Goal: Task Accomplishment & Management: Manage account settings

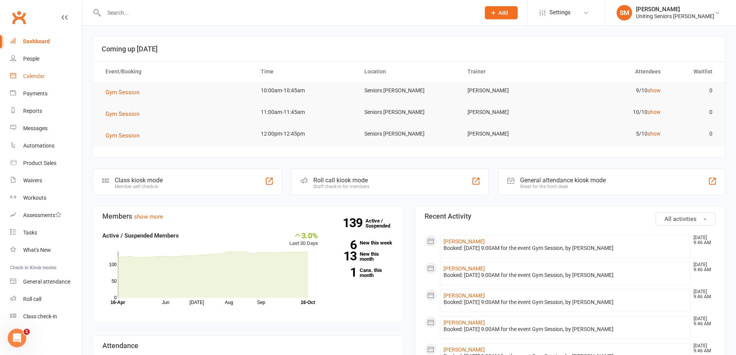
click at [37, 79] on div "Calendar" at bounding box center [34, 76] width 22 height 6
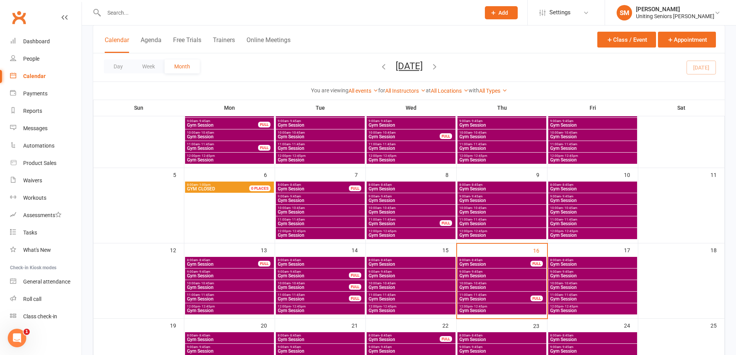
scroll to position [77, 0]
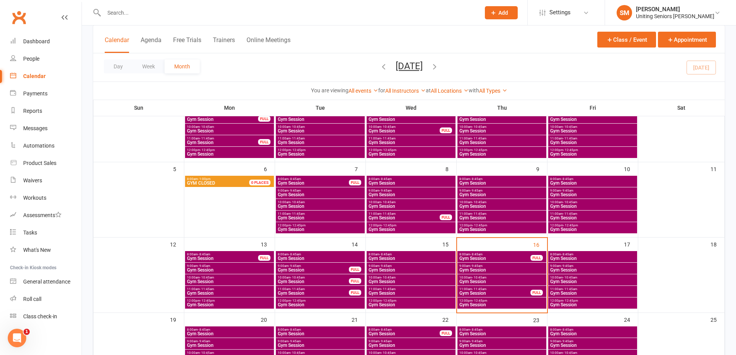
click at [495, 281] on span "Gym Session" at bounding box center [502, 281] width 86 height 5
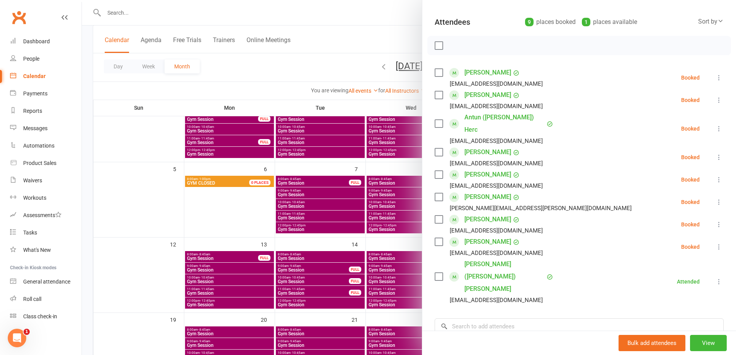
click at [715, 80] on icon at bounding box center [719, 78] width 8 height 8
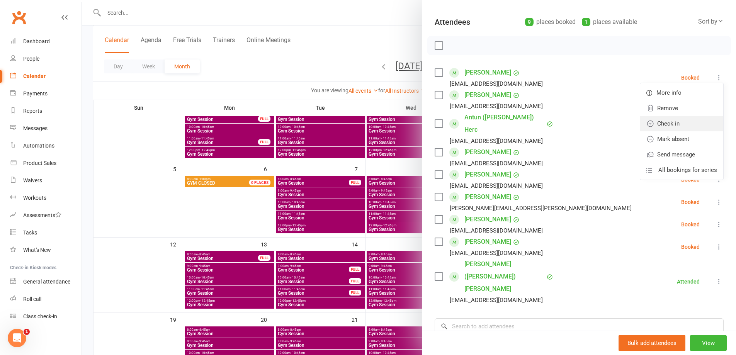
click at [687, 120] on link "Check in" at bounding box center [681, 123] width 83 height 15
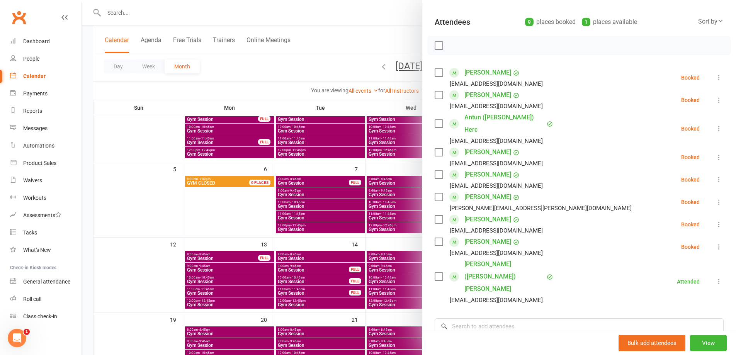
drag, startPoint x: 706, startPoint y: 99, endPoint x: 700, endPoint y: 110, distance: 12.6
click at [715, 99] on icon at bounding box center [719, 100] width 8 height 8
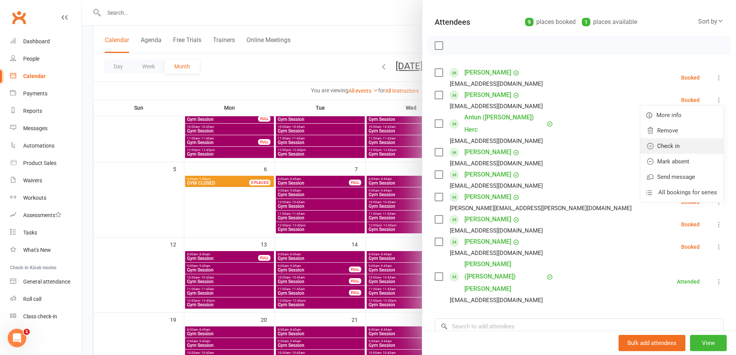
click at [690, 145] on link "Check in" at bounding box center [681, 145] width 83 height 15
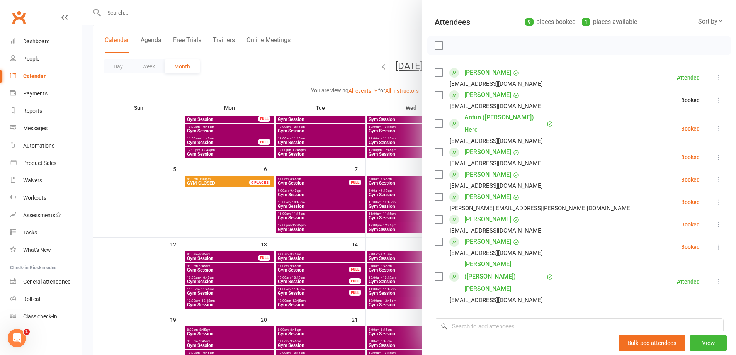
click at [715, 125] on icon at bounding box center [719, 129] width 8 height 8
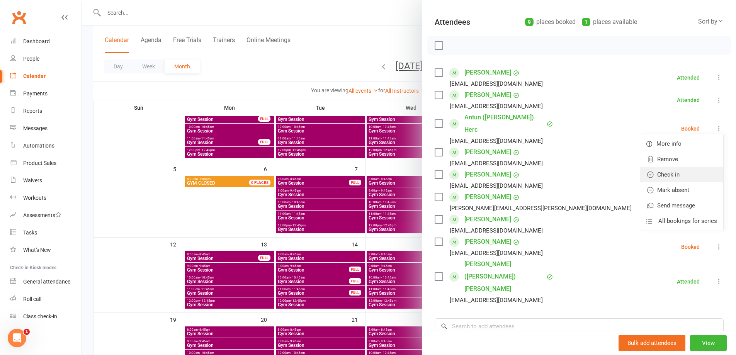
click at [676, 167] on link "Check in" at bounding box center [681, 174] width 83 height 15
click at [714, 153] on button at bounding box center [718, 157] width 9 height 9
click at [688, 195] on link "Check in" at bounding box center [681, 202] width 83 height 15
click at [708, 168] on li "[PERSON_NAME] [EMAIL_ADDRESS][DOMAIN_NAME] Booked More info Remove Check in Mar…" at bounding box center [578, 179] width 289 height 22
click at [715, 176] on icon at bounding box center [719, 180] width 8 height 8
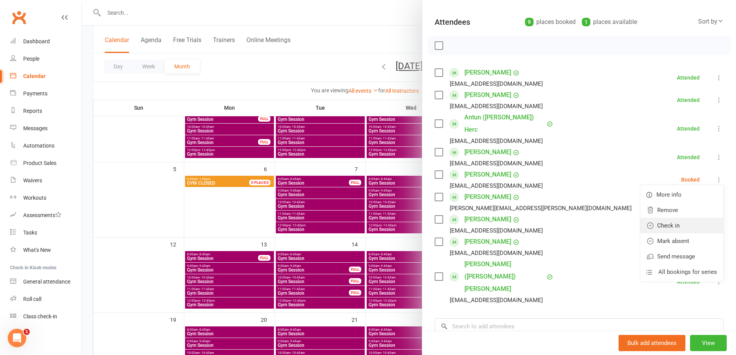
click at [682, 218] on link "Check in" at bounding box center [681, 225] width 83 height 15
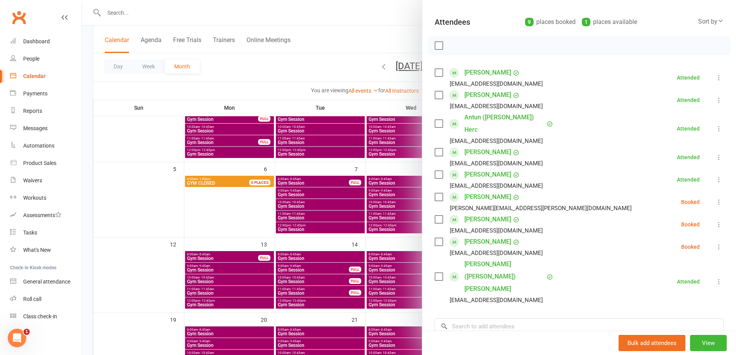
click at [715, 198] on icon at bounding box center [719, 202] width 8 height 8
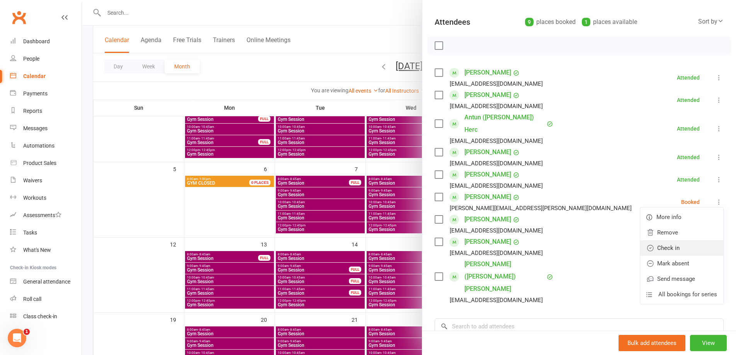
click at [685, 240] on link "Check in" at bounding box center [681, 247] width 83 height 15
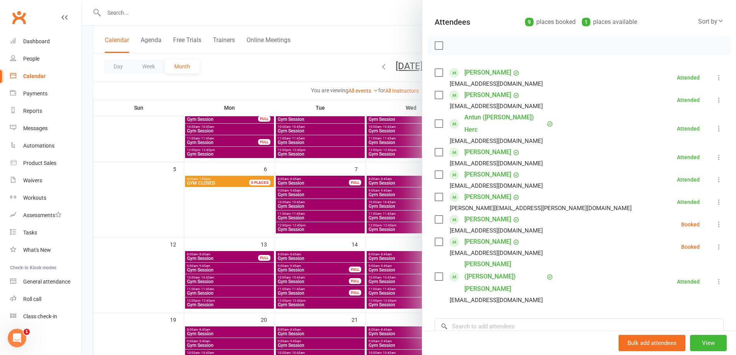
click at [715, 220] on icon at bounding box center [719, 224] width 8 height 8
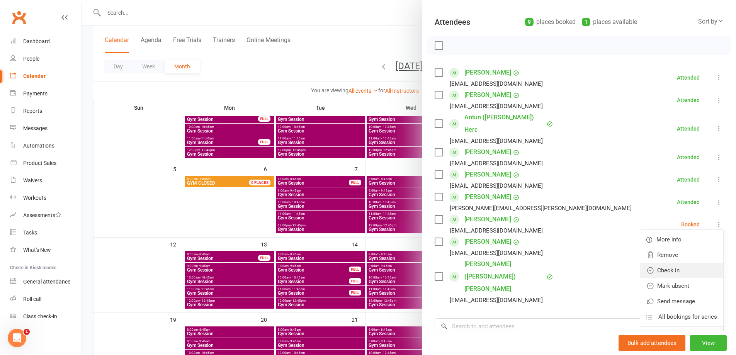
click at [683, 263] on link "Check in" at bounding box center [681, 270] width 83 height 15
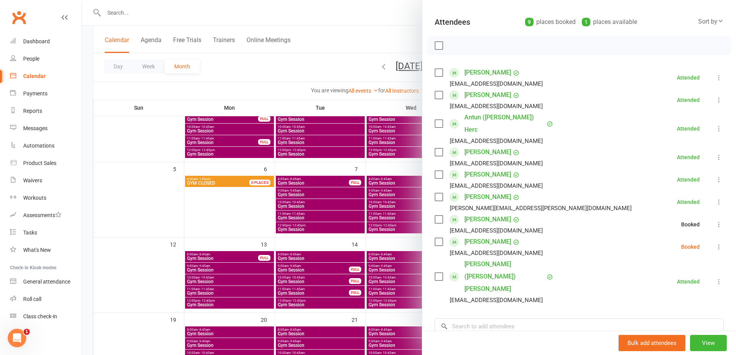
click at [715, 243] on icon at bounding box center [719, 247] width 8 height 8
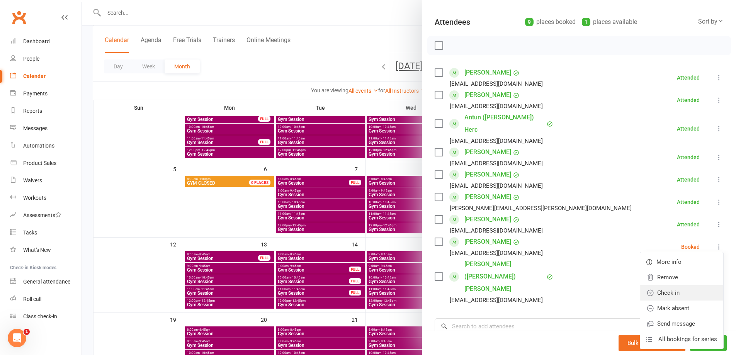
click at [690, 285] on link "Check in" at bounding box center [681, 292] width 83 height 15
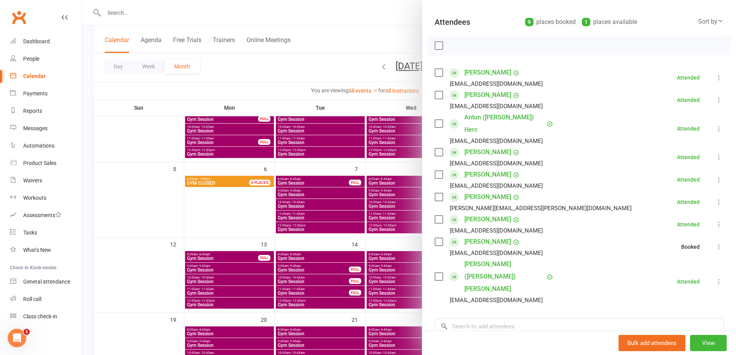
click at [715, 243] on icon at bounding box center [719, 247] width 8 height 8
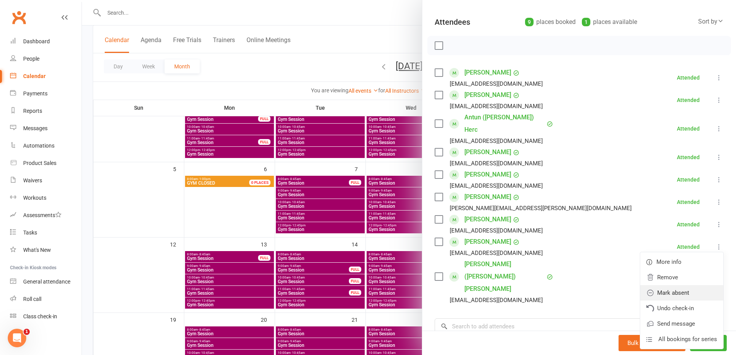
click at [675, 285] on link "Mark absent" at bounding box center [681, 292] width 83 height 15
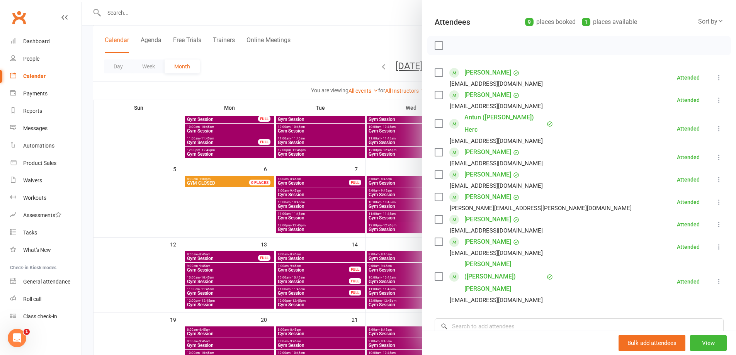
click at [344, 221] on div at bounding box center [409, 177] width 654 height 355
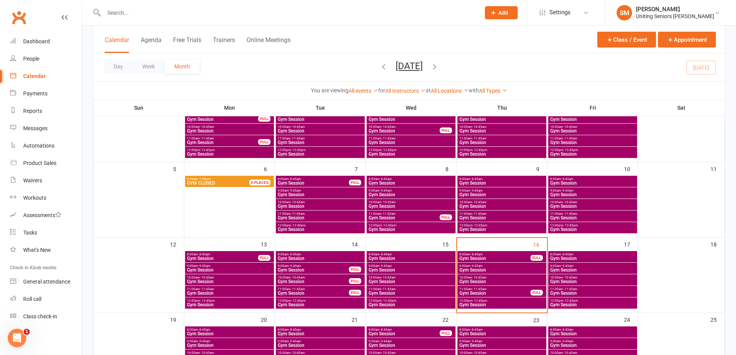
click at [509, 292] on span "Gym Session" at bounding box center [495, 293] width 72 height 5
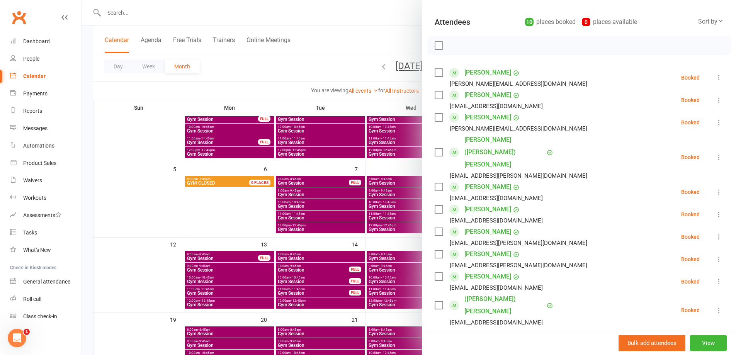
click at [715, 278] on icon at bounding box center [719, 282] width 8 height 8
click at [652, 304] on link "Remove" at bounding box center [681, 311] width 83 height 15
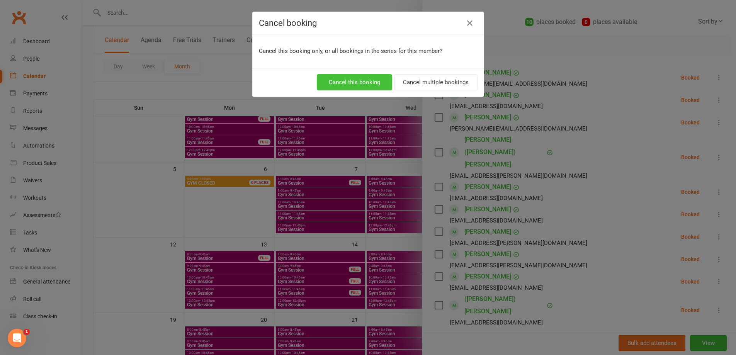
click at [366, 78] on button "Cancel this booking" at bounding box center [354, 82] width 75 height 16
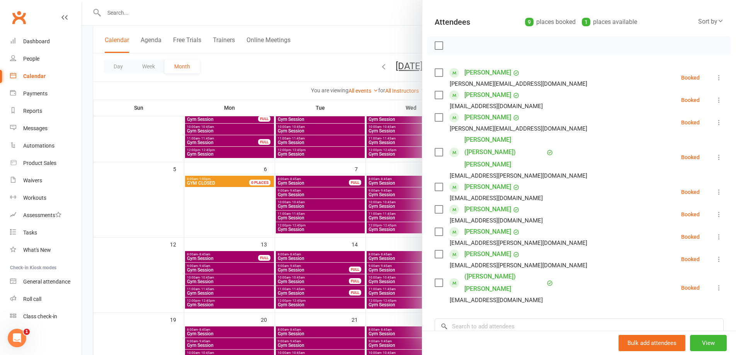
click at [344, 203] on div at bounding box center [409, 177] width 654 height 355
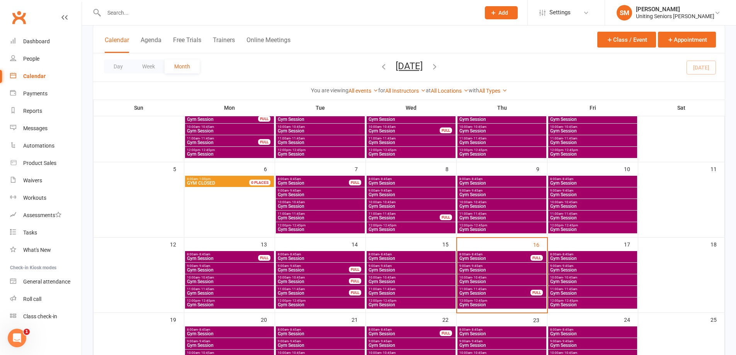
click at [524, 291] on span "Gym Session" at bounding box center [495, 293] width 72 height 5
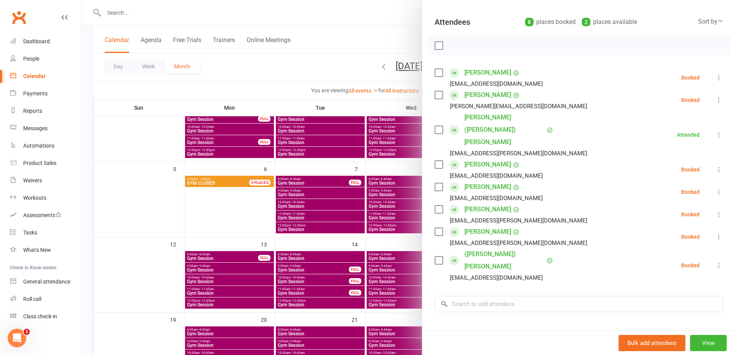
click at [359, 271] on div at bounding box center [409, 177] width 654 height 355
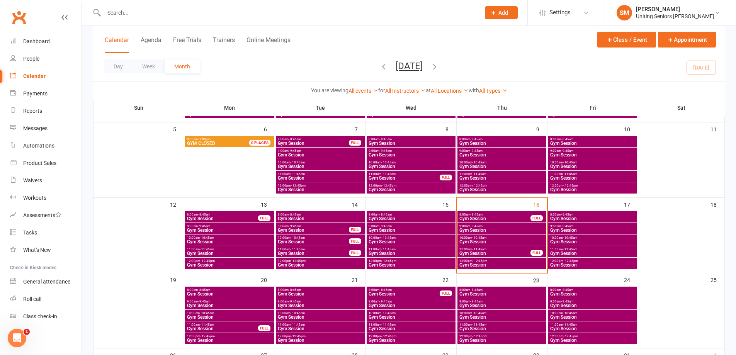
scroll to position [154, 0]
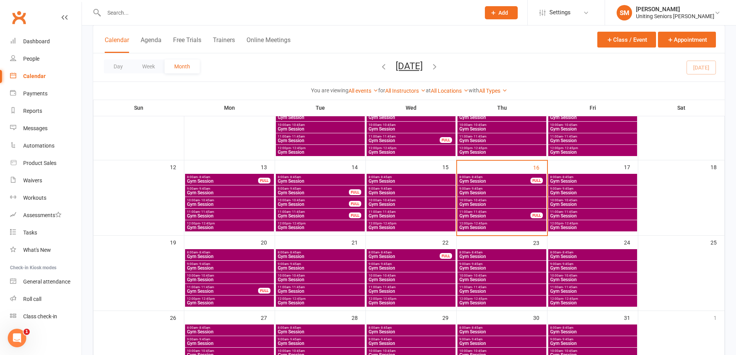
click at [320, 278] on span "Gym Session" at bounding box center [320, 279] width 86 height 5
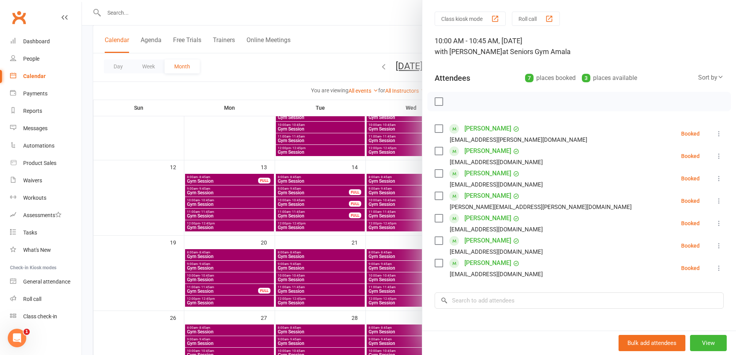
scroll to position [39, 0]
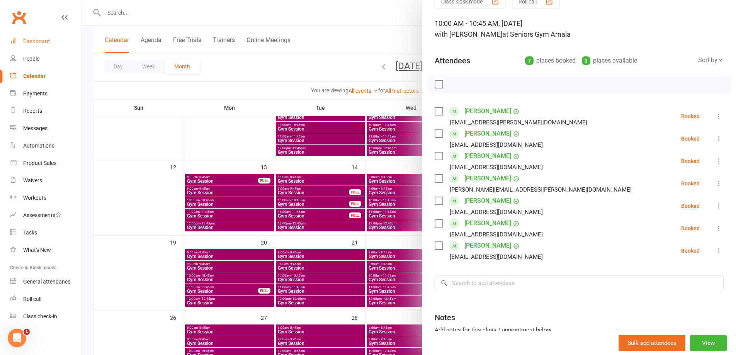
click at [43, 40] on div "Dashboard" at bounding box center [36, 41] width 27 height 6
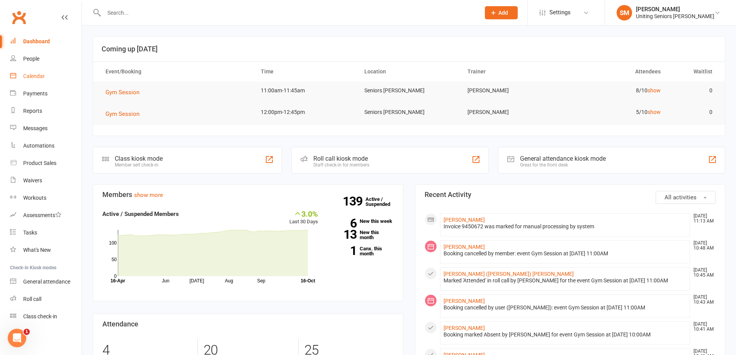
click at [48, 71] on link "Calendar" at bounding box center [45, 76] width 71 height 17
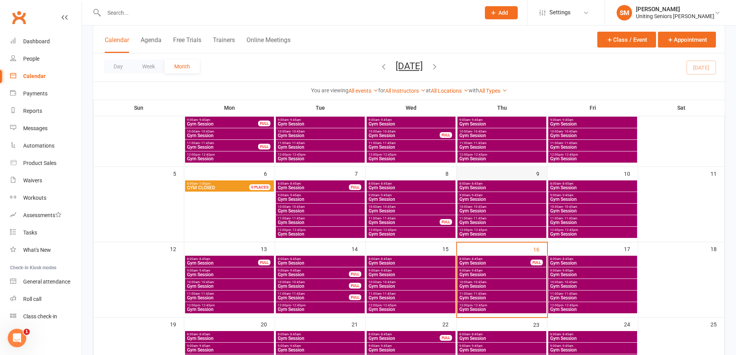
scroll to position [77, 0]
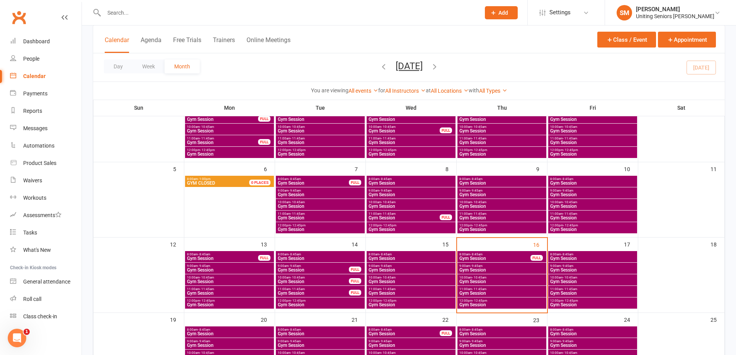
click at [485, 291] on span "Gym Session" at bounding box center [502, 293] width 86 height 5
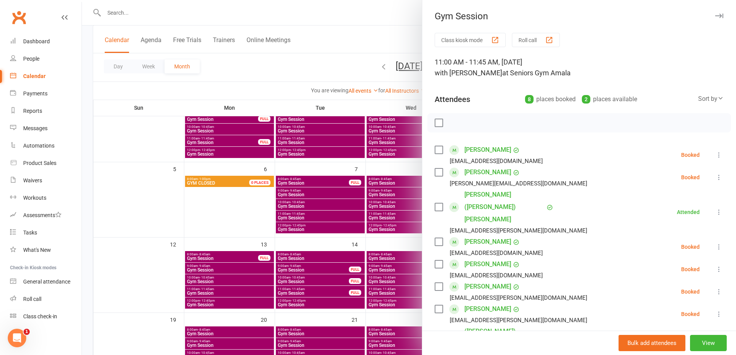
click at [702, 153] on li "Sue Box [EMAIL_ADDRESS][DOMAIN_NAME] Booked More info Remove Check in Mark abse…" at bounding box center [578, 155] width 289 height 22
click at [700, 162] on li "Sue Box [EMAIL_ADDRESS][DOMAIN_NAME] Booked More info Remove Check in Mark abse…" at bounding box center [578, 155] width 289 height 22
click at [706, 161] on li "Sue Box [EMAIL_ADDRESS][DOMAIN_NAME] Booked More info Remove Check in Mark abse…" at bounding box center [578, 155] width 289 height 22
click at [707, 160] on li "Sue Box [EMAIL_ADDRESS][DOMAIN_NAME] Booked More info Remove Check in Mark abse…" at bounding box center [578, 155] width 289 height 22
click at [715, 156] on icon at bounding box center [719, 155] width 8 height 8
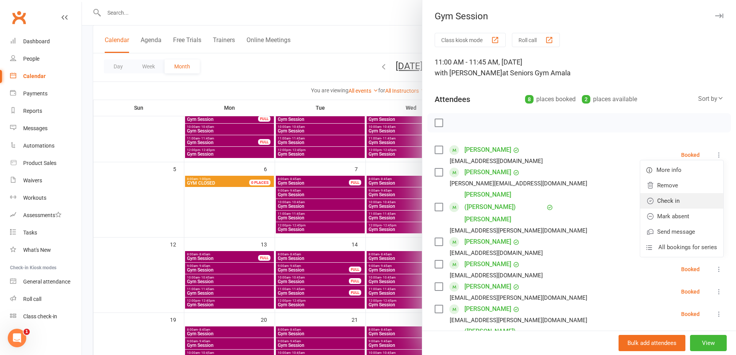
click at [703, 200] on link "Check in" at bounding box center [681, 200] width 83 height 15
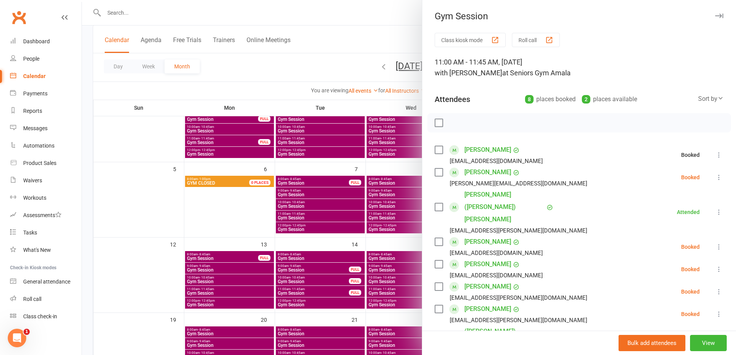
drag, startPoint x: 708, startPoint y: 179, endPoint x: 701, endPoint y: 218, distance: 39.2
click at [715, 179] on icon at bounding box center [719, 177] width 8 height 8
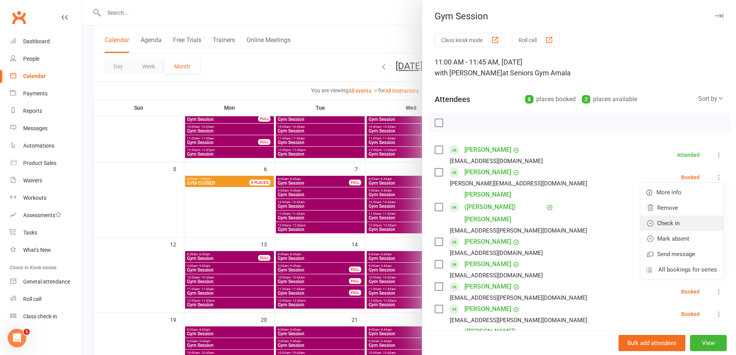
click at [699, 224] on link "Check in" at bounding box center [681, 222] width 83 height 15
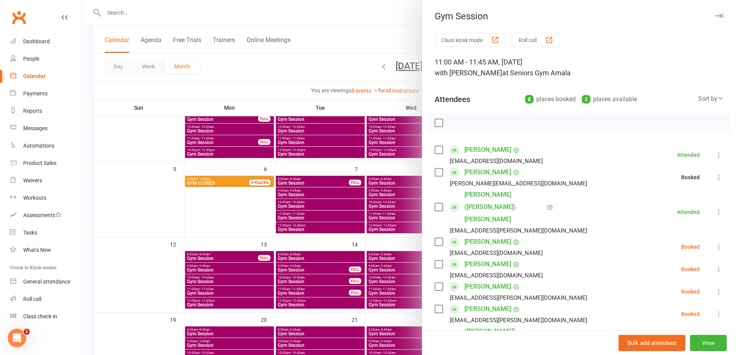
click at [714, 242] on button at bounding box center [718, 246] width 9 height 9
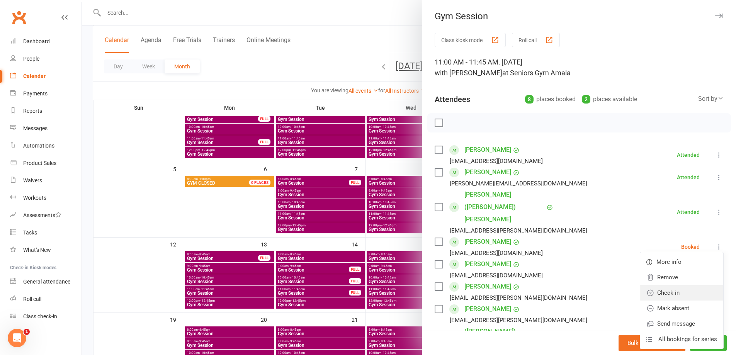
click at [699, 285] on link "Check in" at bounding box center [681, 292] width 83 height 15
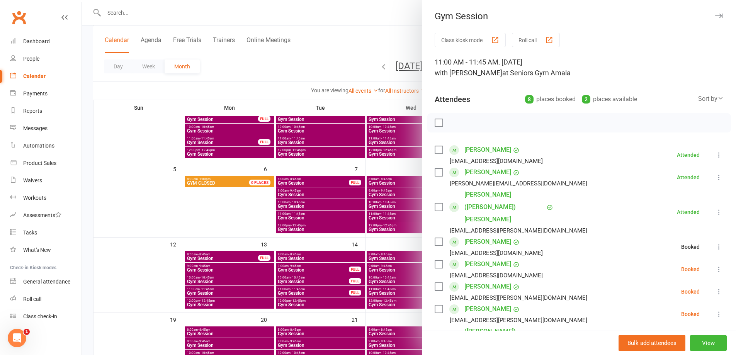
click at [715, 265] on icon at bounding box center [719, 269] width 8 height 8
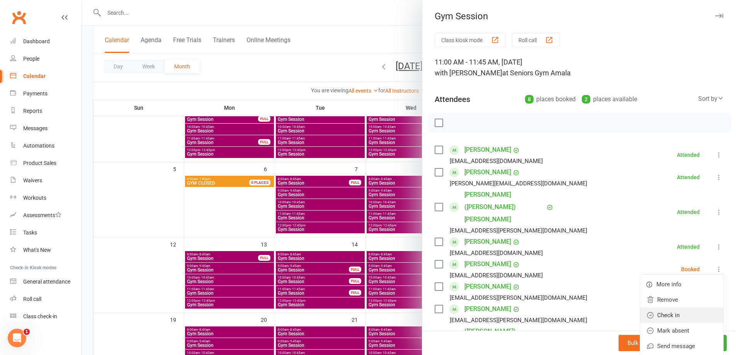
click at [703, 307] on link "Check in" at bounding box center [681, 314] width 83 height 15
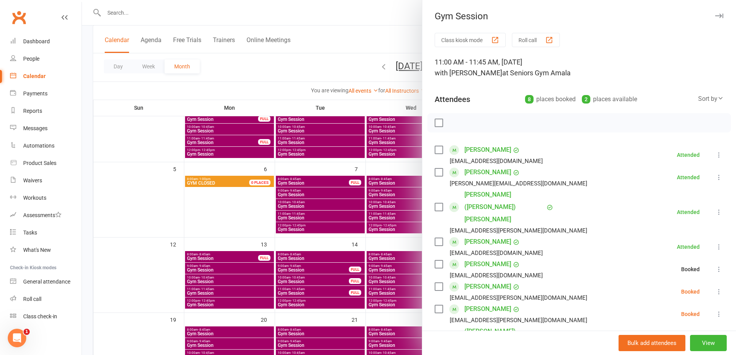
drag, startPoint x: 706, startPoint y: 266, endPoint x: 700, endPoint y: 293, distance: 28.5
click at [715, 288] on icon at bounding box center [719, 292] width 8 height 8
click at [698, 330] on link "Check in" at bounding box center [681, 337] width 83 height 15
click at [715, 310] on icon at bounding box center [719, 314] width 8 height 8
click at [696, 352] on link "Check in" at bounding box center [681, 359] width 83 height 15
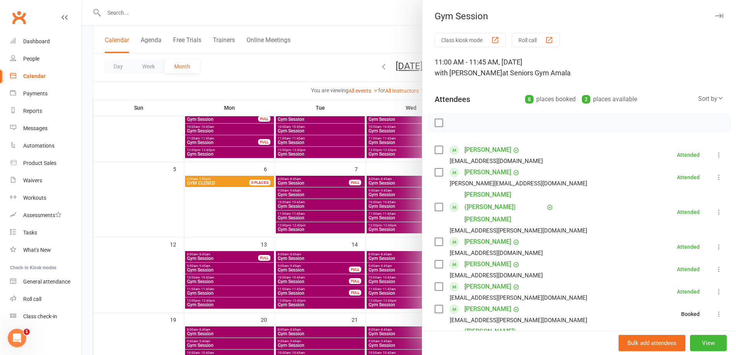
click at [715, 339] on icon at bounding box center [719, 343] width 8 height 8
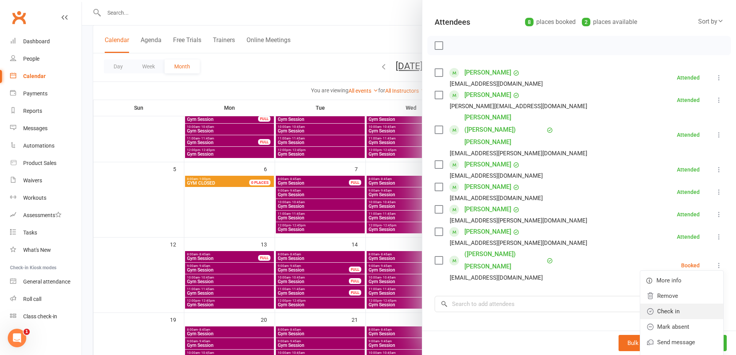
click at [666, 304] on link "Check in" at bounding box center [681, 311] width 83 height 15
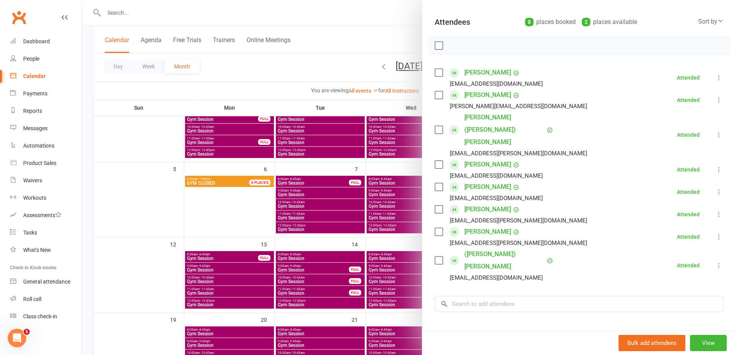
click at [382, 221] on div at bounding box center [409, 177] width 654 height 355
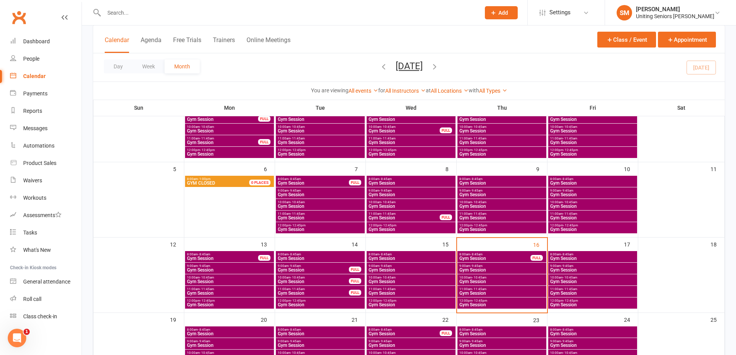
click at [477, 305] on span "Gym Session" at bounding box center [502, 304] width 86 height 5
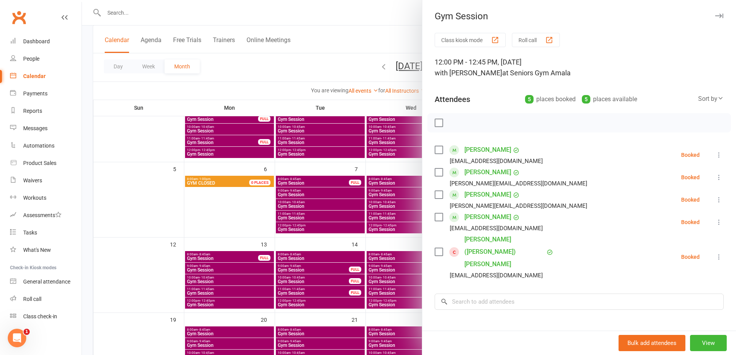
click at [394, 220] on div at bounding box center [409, 177] width 654 height 355
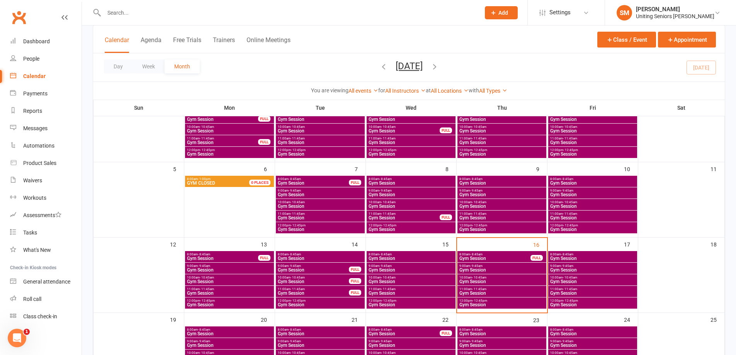
click at [485, 264] on span "9:00am - 9:45am" at bounding box center [502, 265] width 86 height 3
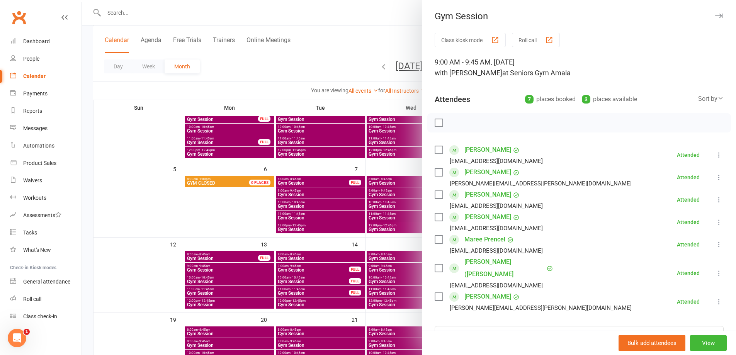
click at [392, 236] on div at bounding box center [409, 177] width 654 height 355
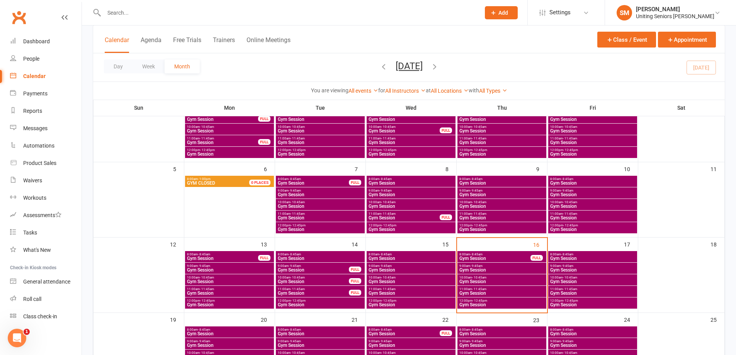
click at [470, 256] on span "Gym Session" at bounding box center [495, 258] width 72 height 5
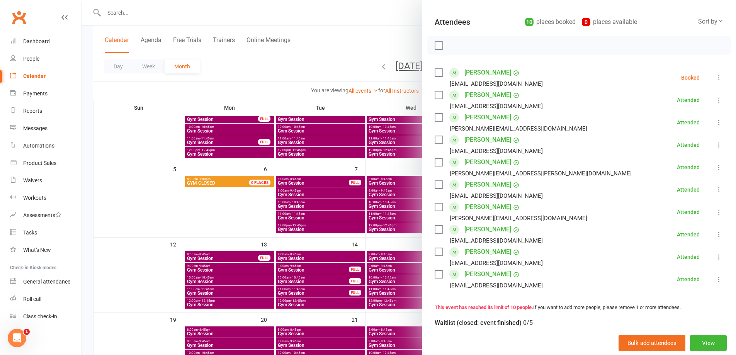
click at [417, 242] on div at bounding box center [409, 177] width 654 height 355
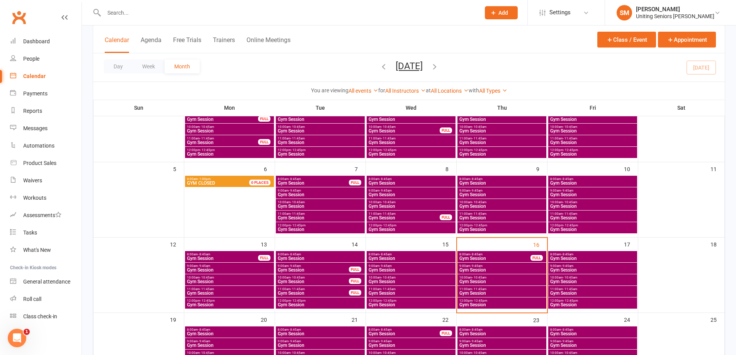
click at [568, 253] on span "- 8:45am" at bounding box center [567, 254] width 12 height 3
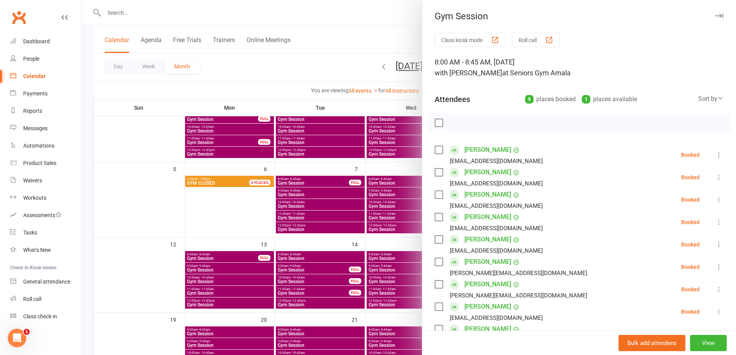
click at [408, 212] on div at bounding box center [409, 177] width 654 height 355
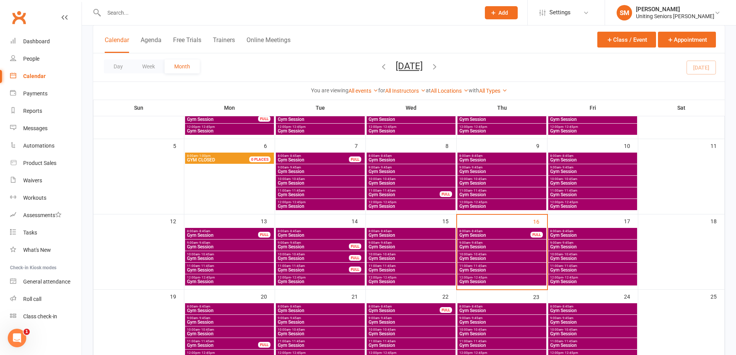
scroll to position [39, 0]
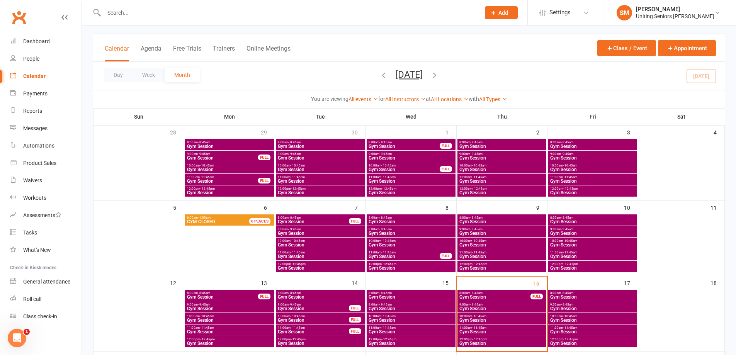
click at [125, 17] on input "text" at bounding box center [288, 12] width 373 height 11
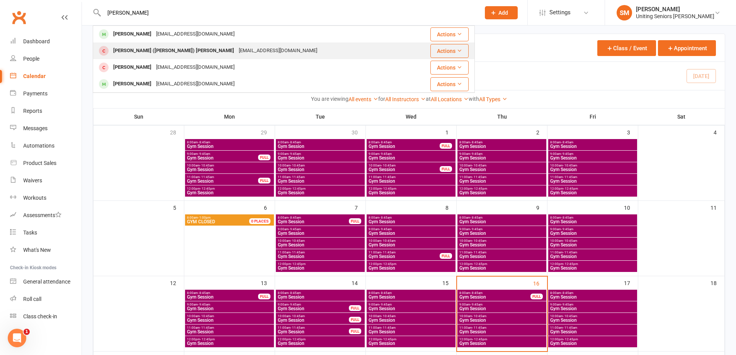
type input "[PERSON_NAME]"
click at [146, 51] on div "[PERSON_NAME] ([PERSON_NAME]) [PERSON_NAME]" at bounding box center [173, 50] width 125 height 11
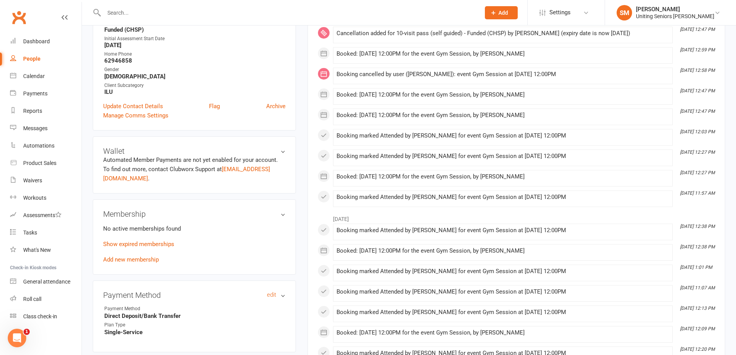
scroll to position [270, 0]
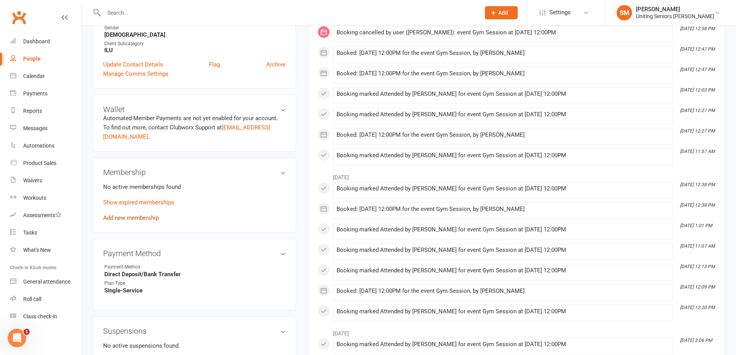
click at [135, 214] on link "Add new membership" at bounding box center [131, 217] width 56 height 7
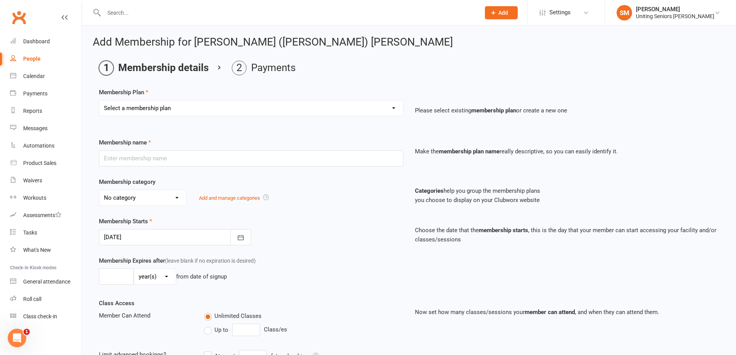
click at [171, 110] on select "Select a membership plan Create new Membership Plan Initial Assessment + Set Up…" at bounding box center [251, 107] width 304 height 15
select select "7"
click at [99, 100] on select "Select a membership plan Create new Membership Plan Initial Assessment + Set Up…" at bounding box center [251, 107] width 304 height 15
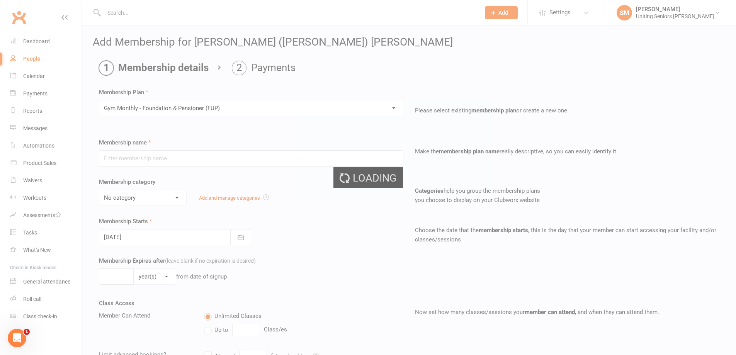
type input "Gym Monthly - Foundation & Pensioner (FUP)"
select select "4"
type input "0"
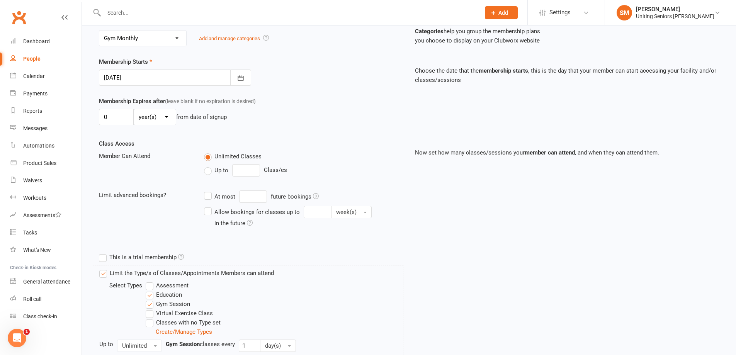
scroll to position [232, 0]
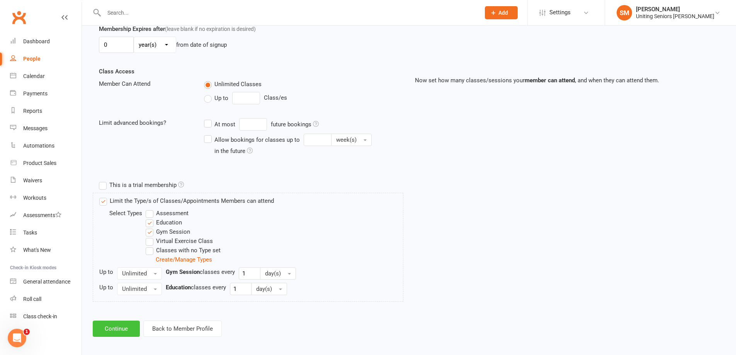
click at [126, 327] on button "Continue" at bounding box center [116, 329] width 47 height 16
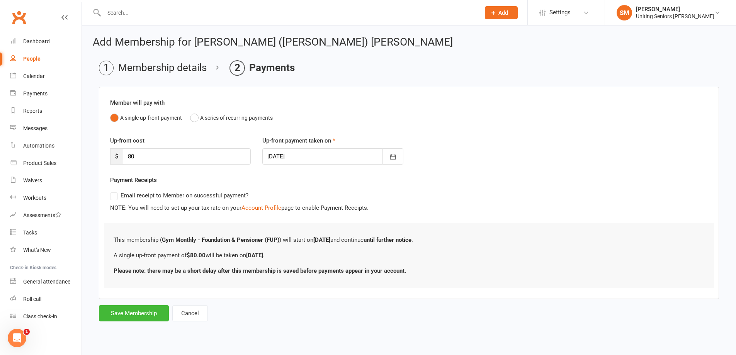
scroll to position [0, 0]
click at [135, 310] on button "Save Membership" at bounding box center [134, 313] width 70 height 16
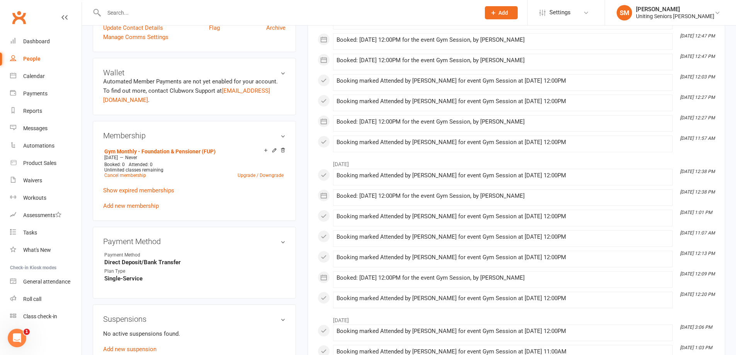
scroll to position [309, 0]
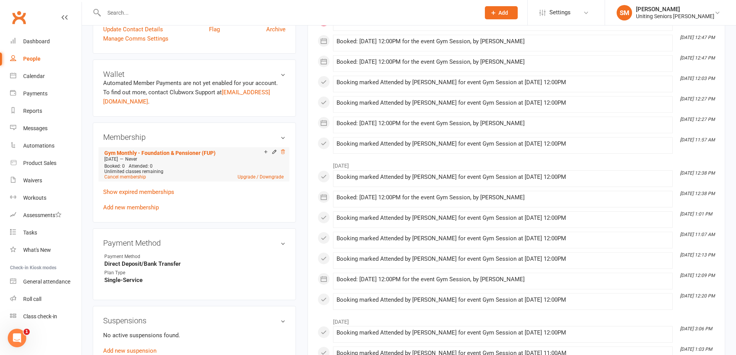
click at [283, 149] on icon at bounding box center [282, 151] width 5 height 5
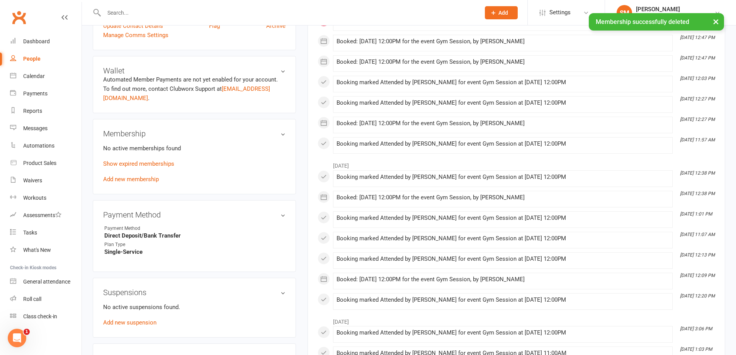
scroll to position [307, 0]
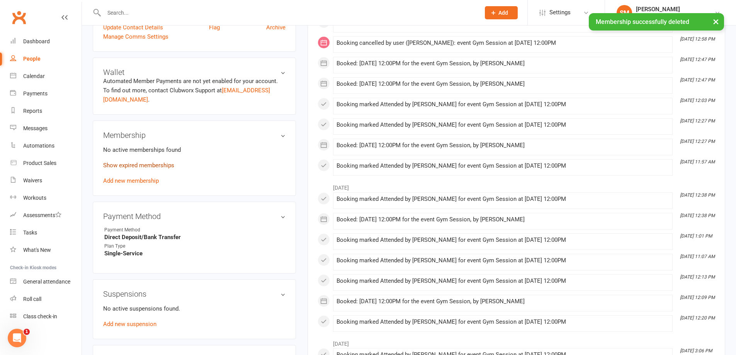
click at [149, 162] on link "Show expired memberships" at bounding box center [138, 165] width 71 height 7
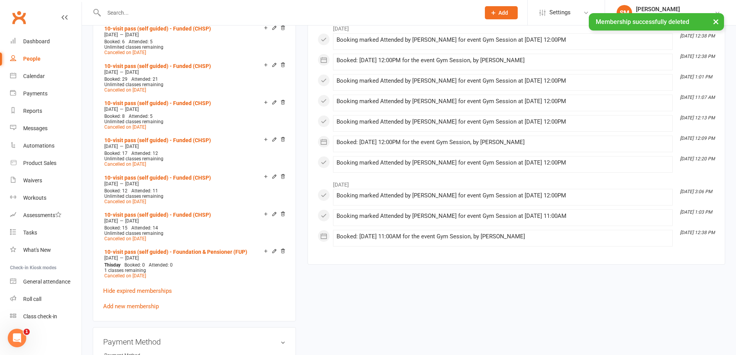
scroll to position [539, 0]
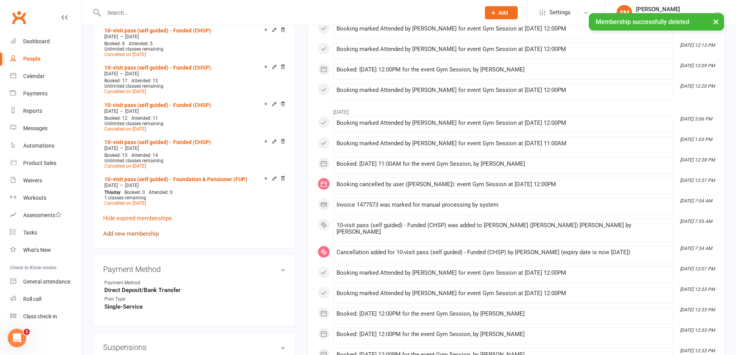
click at [139, 212] on div "10-visit pass (self guided) - Funded (CHSP) [DATE] — [DATE] Booked: 0 Attended:…" at bounding box center [194, 76] width 182 height 325
click at [139, 230] on link "Add new membership" at bounding box center [131, 233] width 56 height 7
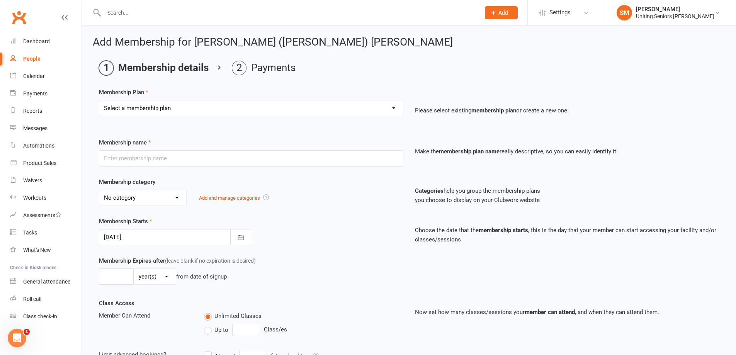
click at [161, 100] on select "Select a membership plan Create new Membership Plan Initial Assessment + Set Up…" at bounding box center [251, 107] width 304 height 15
select select "6"
click at [99, 100] on select "Select a membership plan Create new Membership Plan Initial Assessment + Set Up…" at bounding box center [251, 107] width 304 height 15
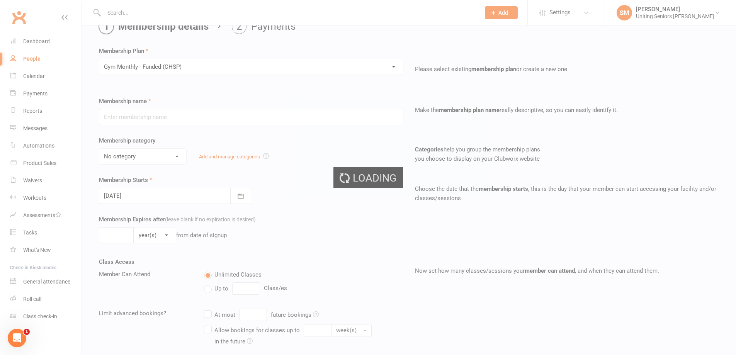
type input "Gym Monthly - Funded (CHSP)"
select select "4"
type input "0"
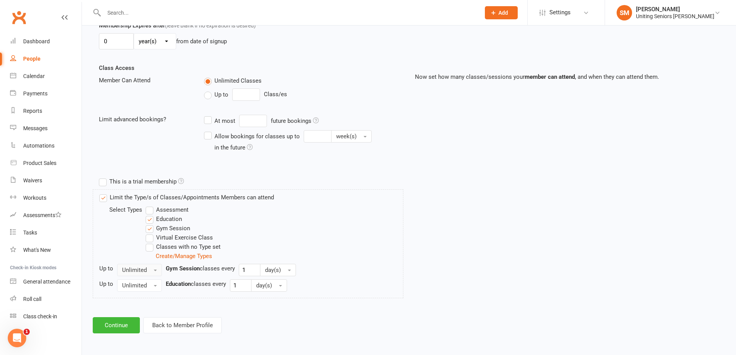
scroll to position [236, 0]
click at [110, 319] on button "Continue" at bounding box center [116, 325] width 47 height 16
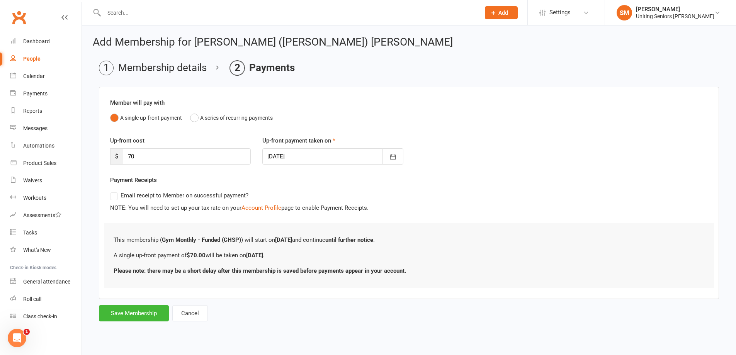
scroll to position [0, 0]
click at [135, 314] on button "Save Membership" at bounding box center [134, 313] width 70 height 16
